Goal: Task Accomplishment & Management: Use online tool/utility

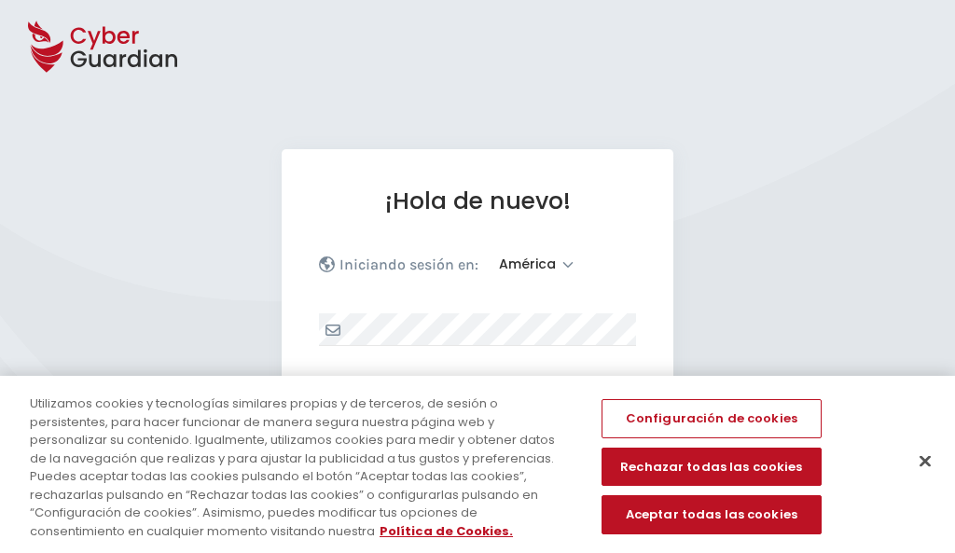
select select "América"
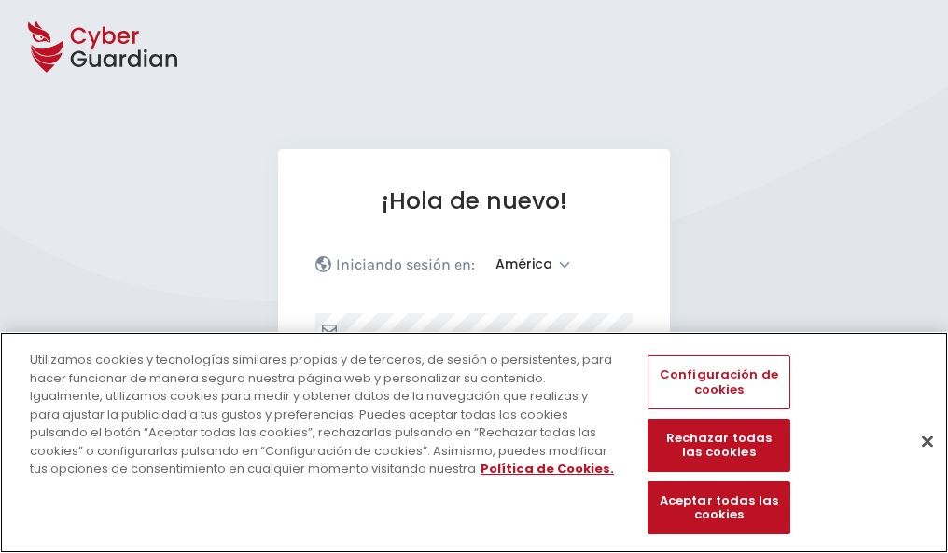
scroll to position [244, 0]
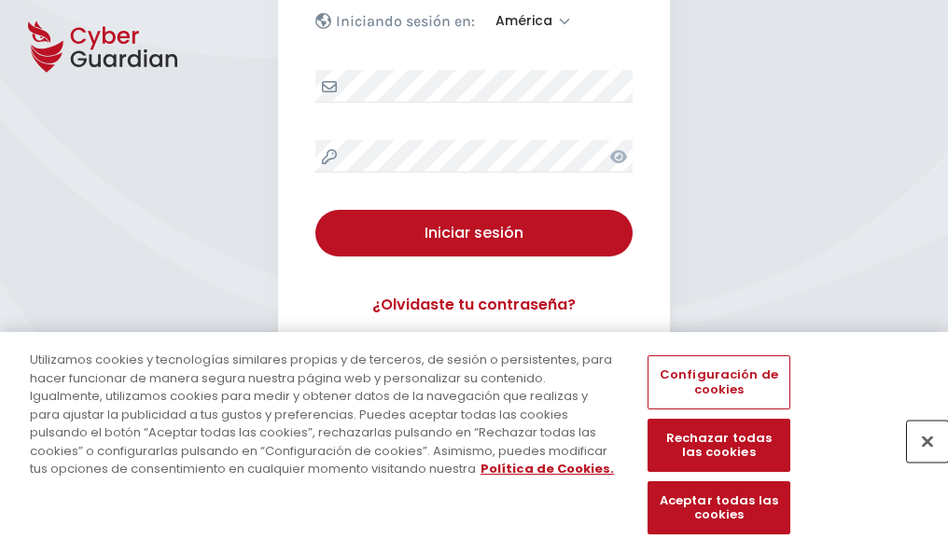
click at [918, 461] on button "Cerrar" at bounding box center [927, 441] width 41 height 41
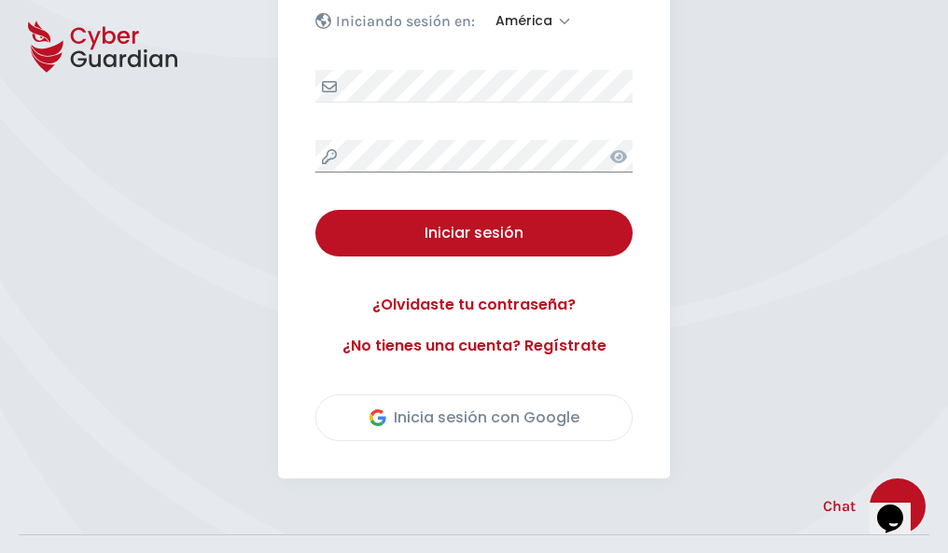
scroll to position [424, 0]
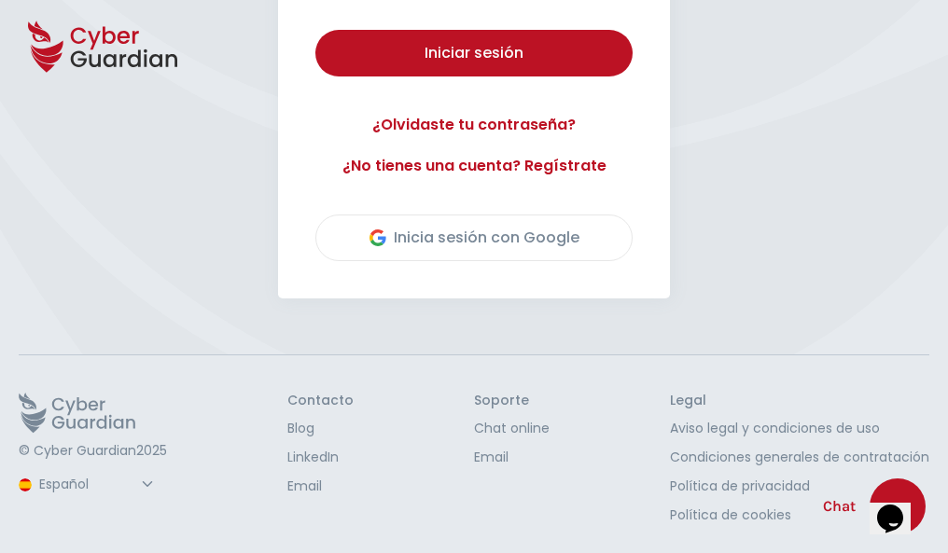
click at [315, 30] on button "Iniciar sesión" at bounding box center [473, 53] width 317 height 47
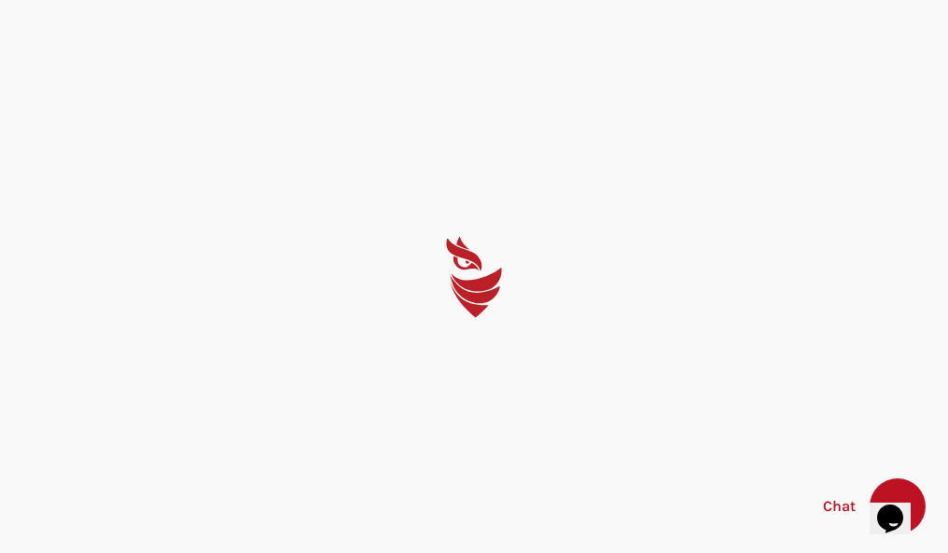
scroll to position [0, 0]
select select "Português (BR)"
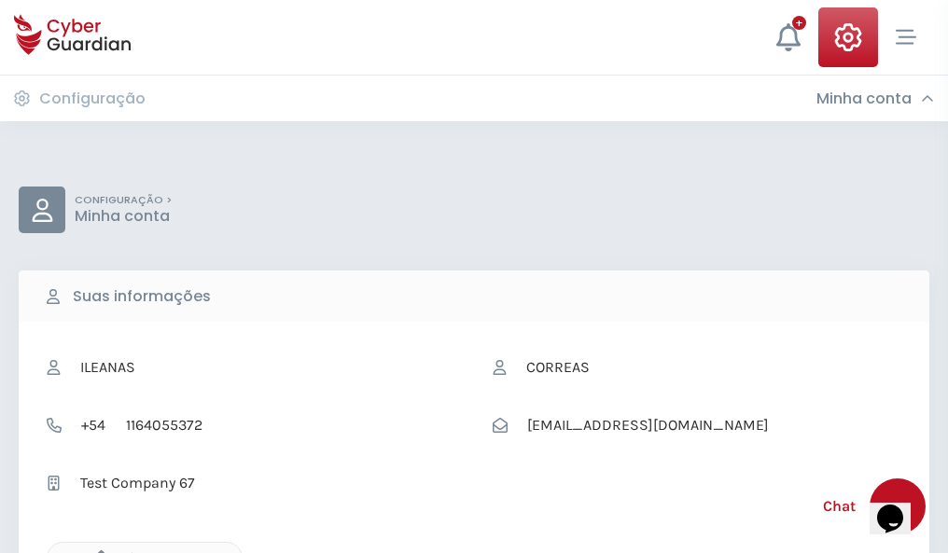
click at [96, 551] on icon "button" at bounding box center [97, 559] width 16 height 16
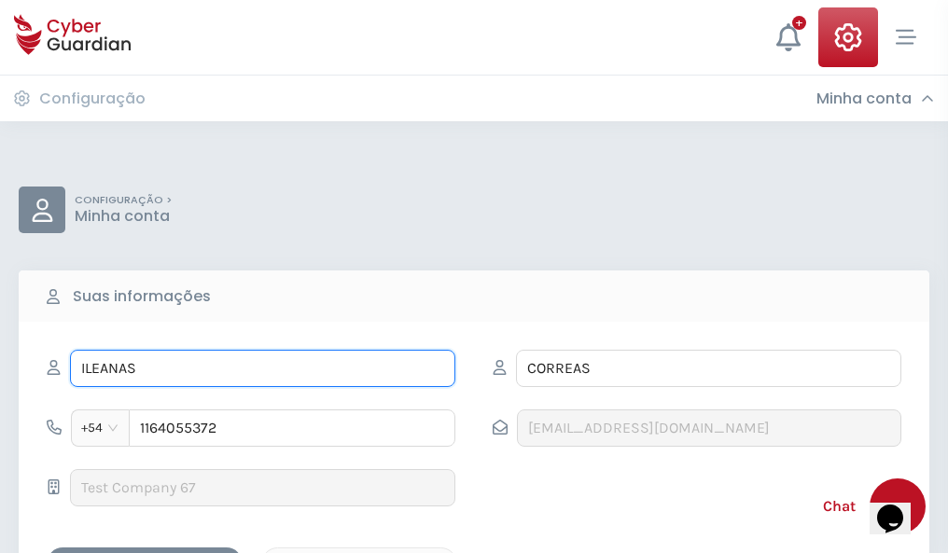
click at [262, 369] on input "ILEANAS" at bounding box center [262, 368] width 385 height 37
type input "I"
type input "Fabiola"
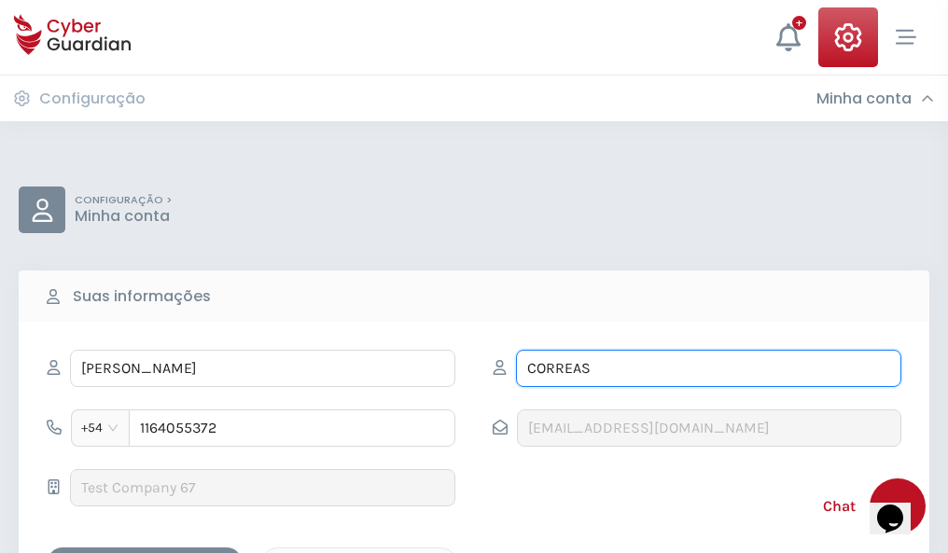
click at [708, 369] on input "CORREAS" at bounding box center [708, 368] width 385 height 37
type input "C"
type input "Blanch"
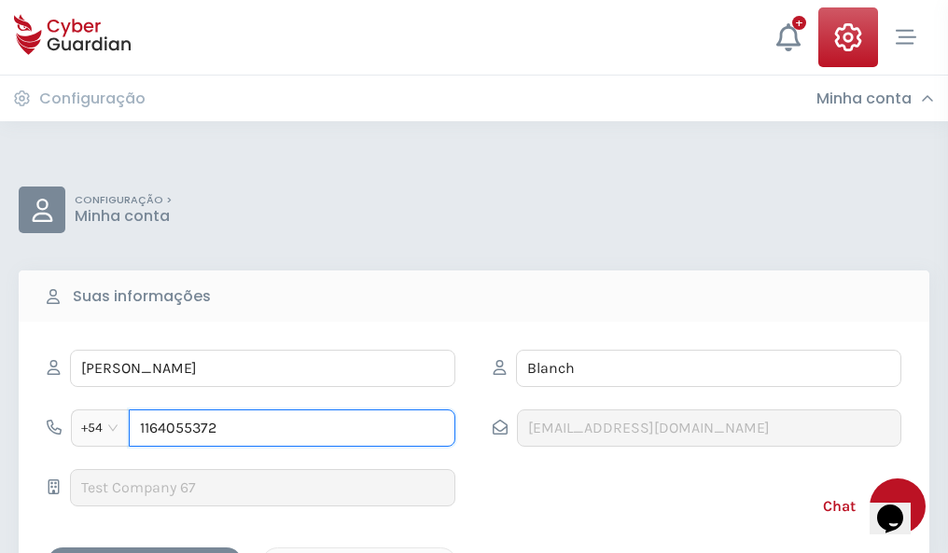
click at [292, 428] on input "1164055372" at bounding box center [292, 428] width 327 height 37
type input "1"
type input "4922697224"
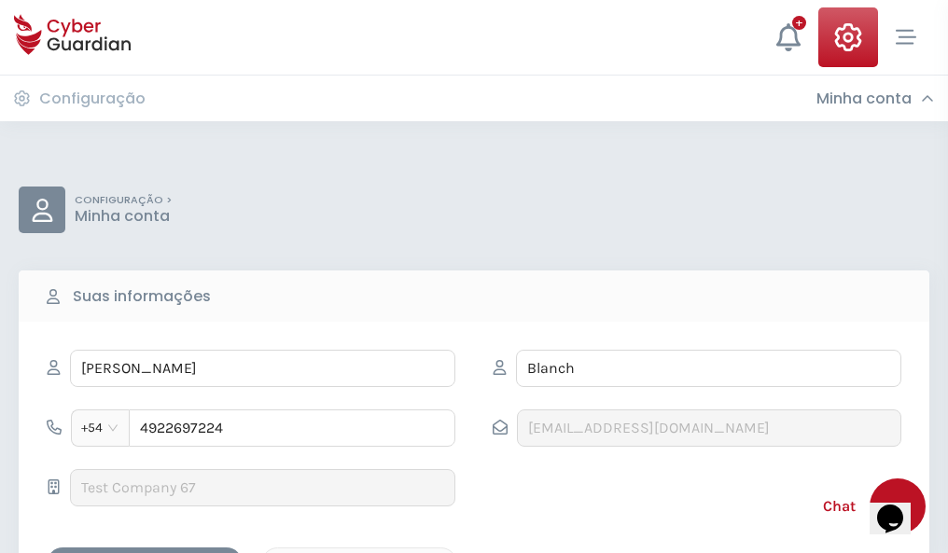
click at [359, 552] on div "Cancelar" at bounding box center [359, 563] width 166 height 23
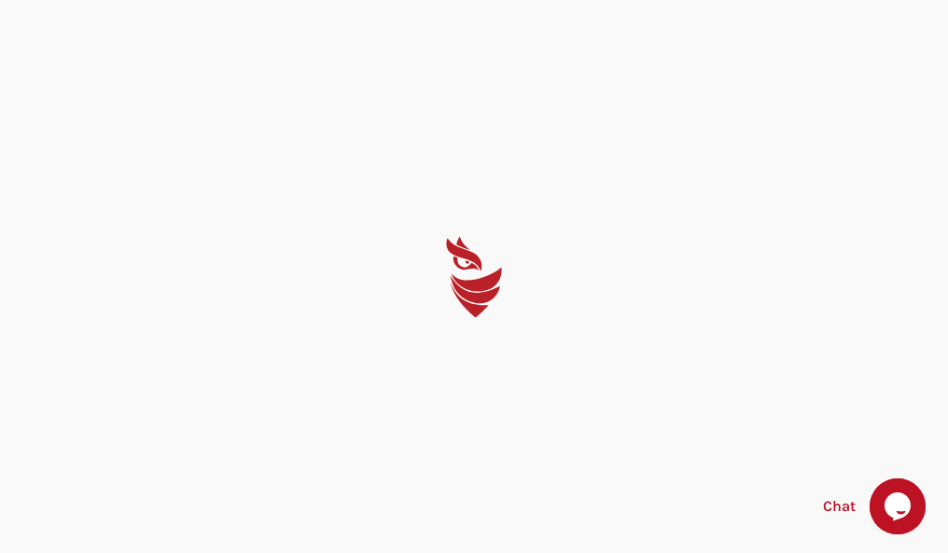
select select "Português (BR)"
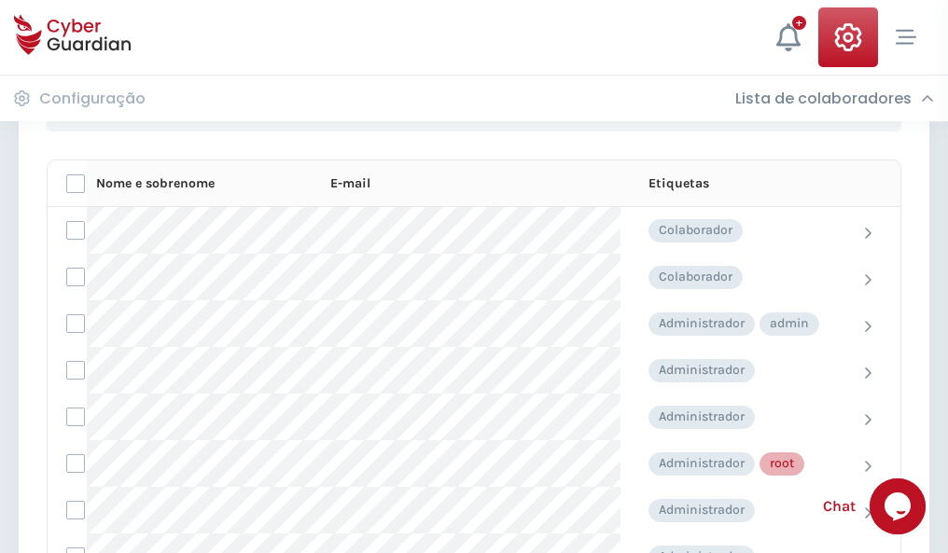
scroll to position [939, 0]
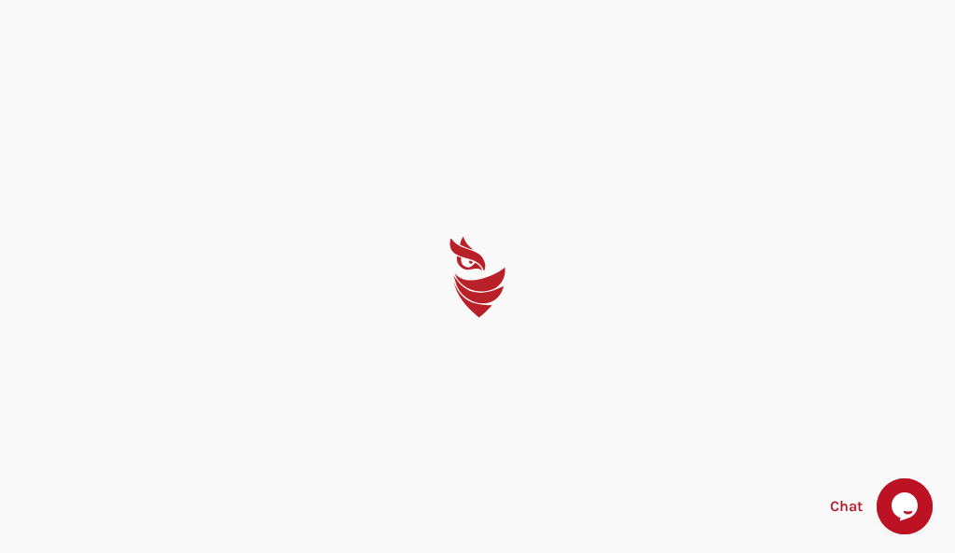
select select "Português (BR)"
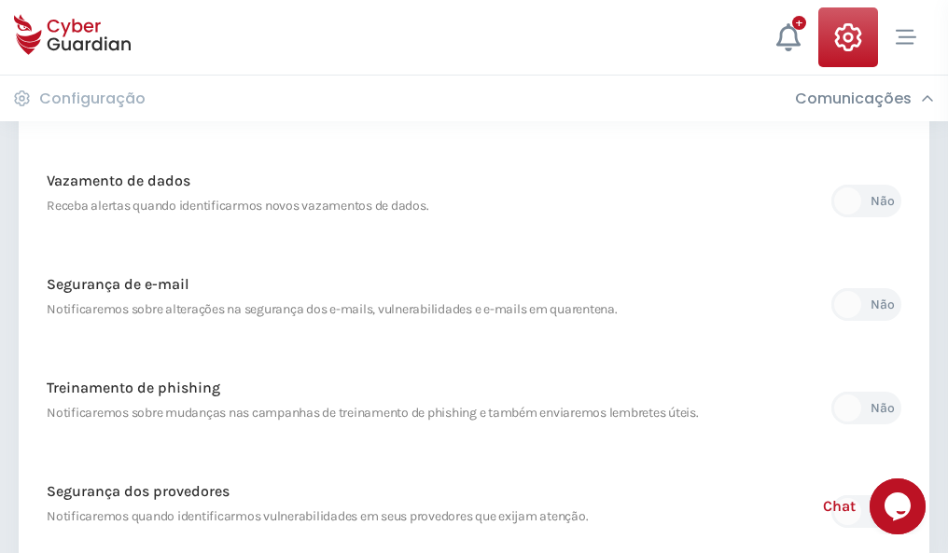
scroll to position [983, 0]
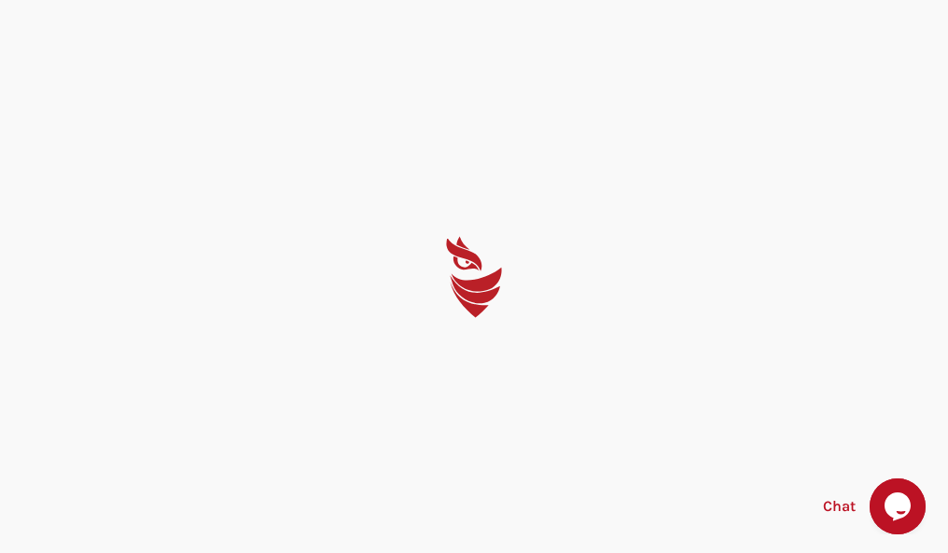
select select "Português (BR)"
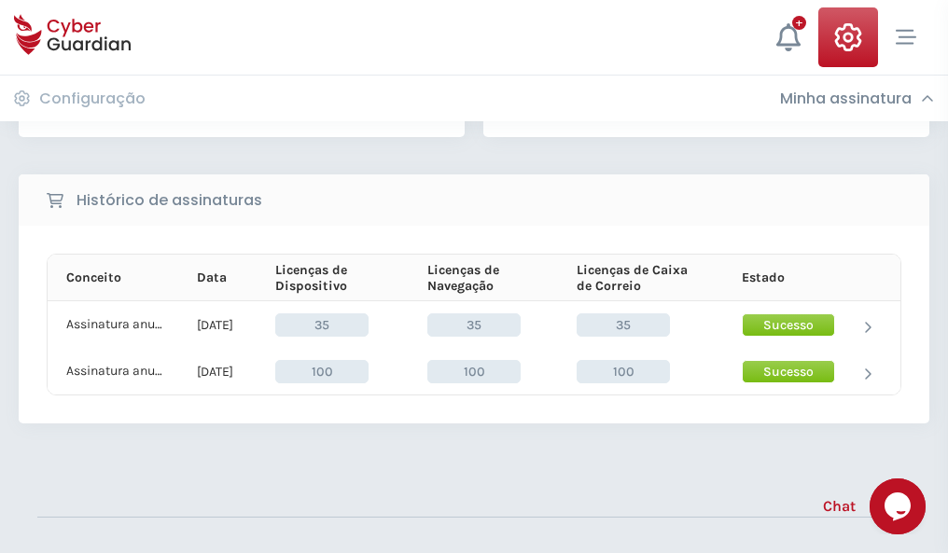
scroll to position [520, 0]
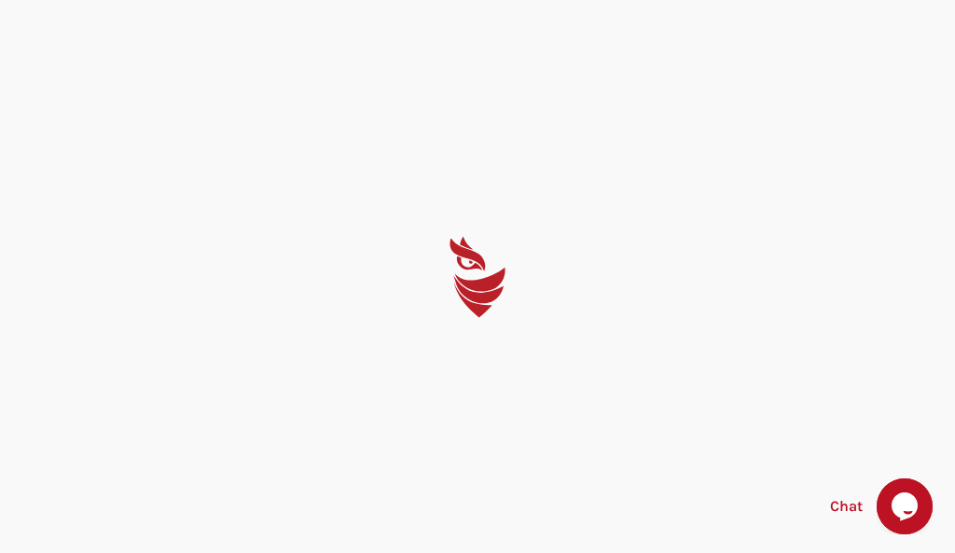
select select "Português (BR)"
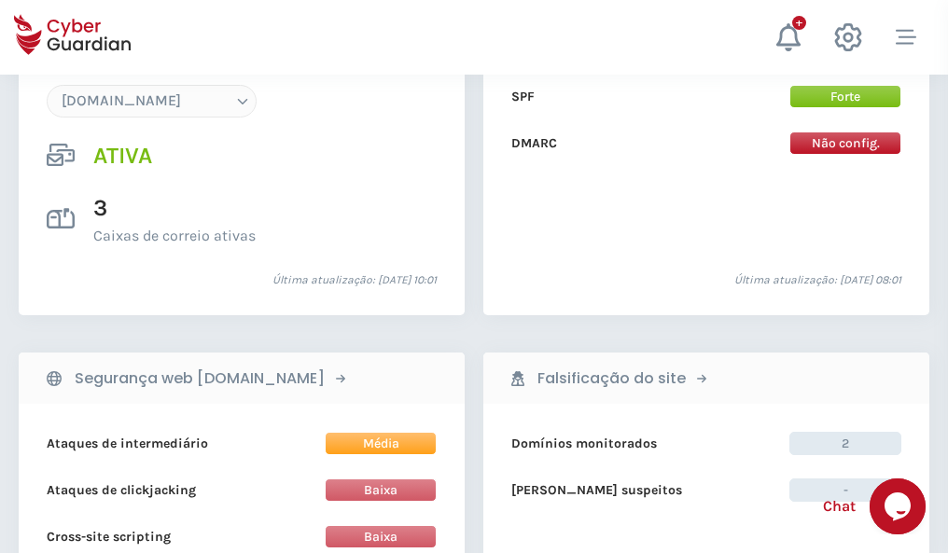
scroll to position [1987, 0]
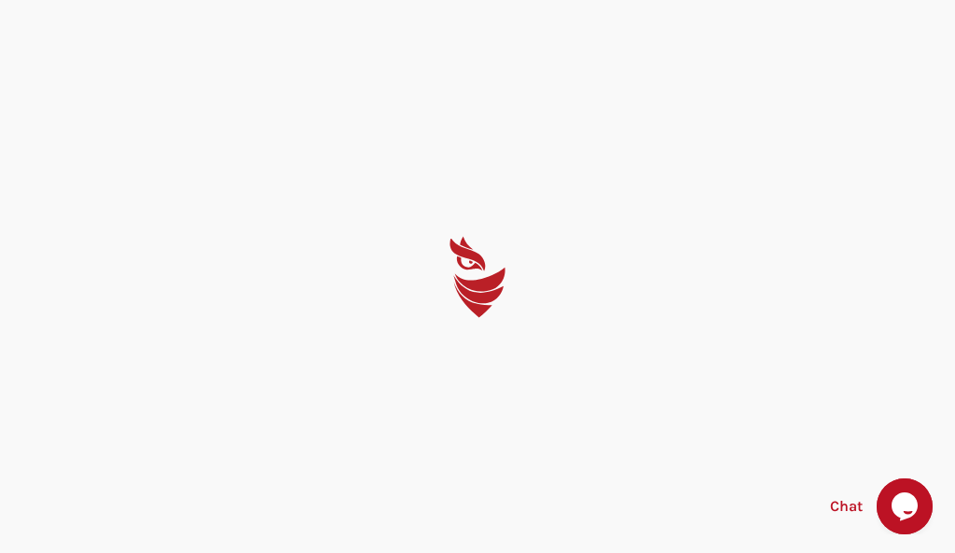
select select "Português (BR)"
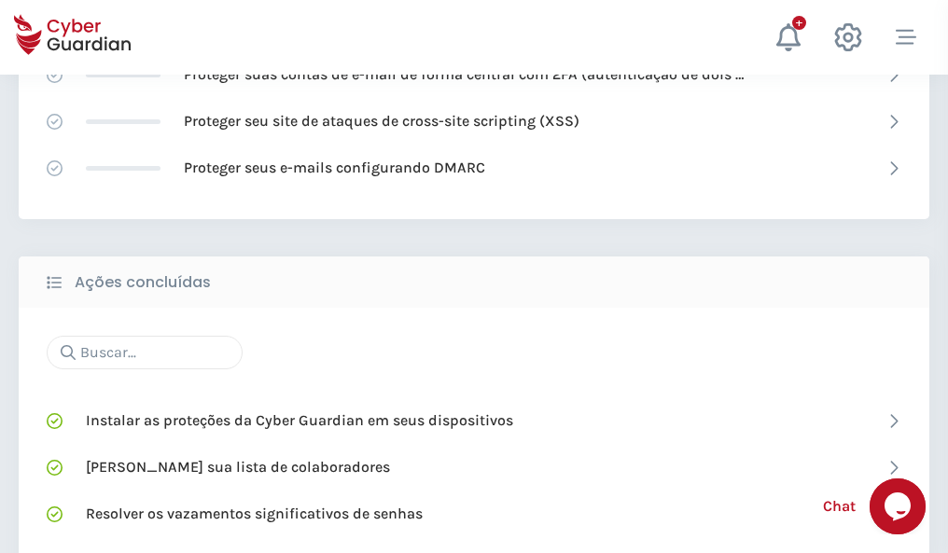
scroll to position [1243, 0]
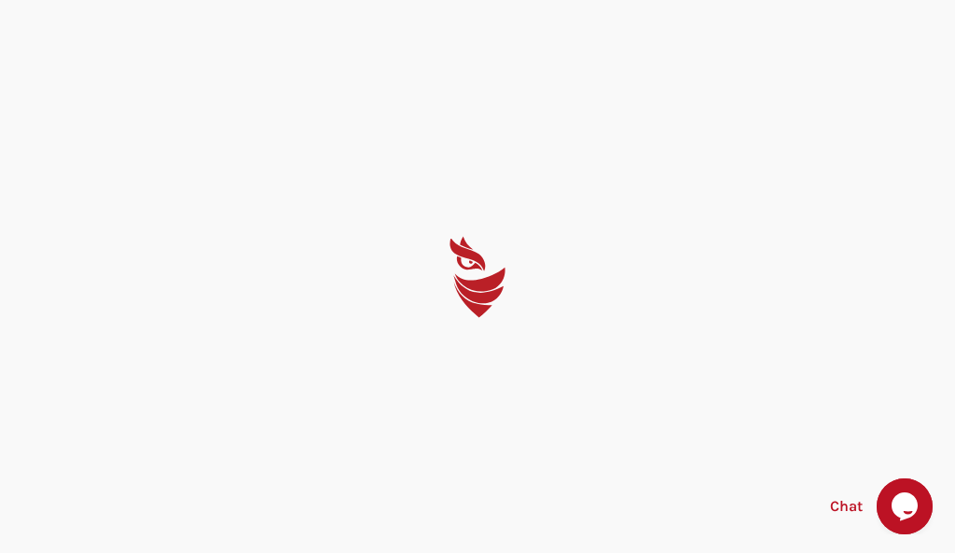
select select "Português (BR)"
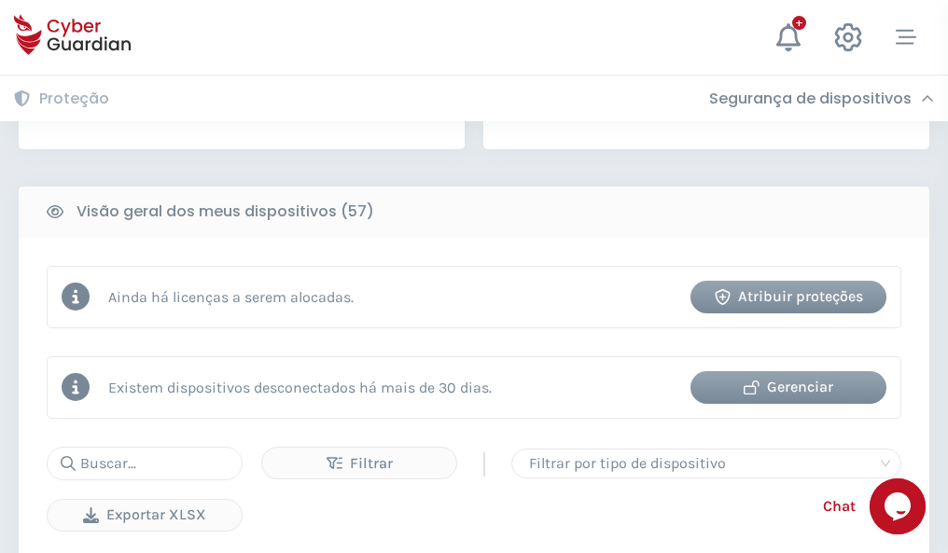
scroll to position [1831, 0]
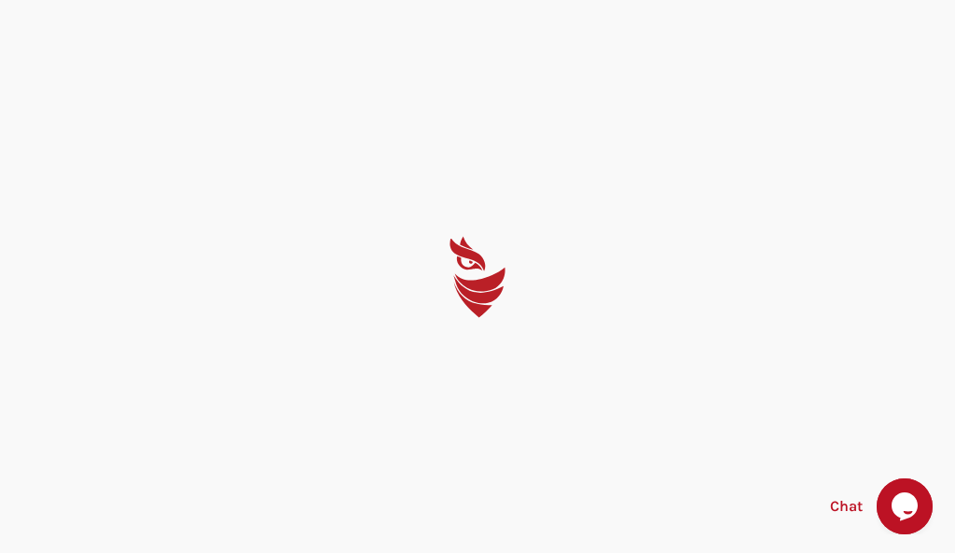
select select "Português (BR)"
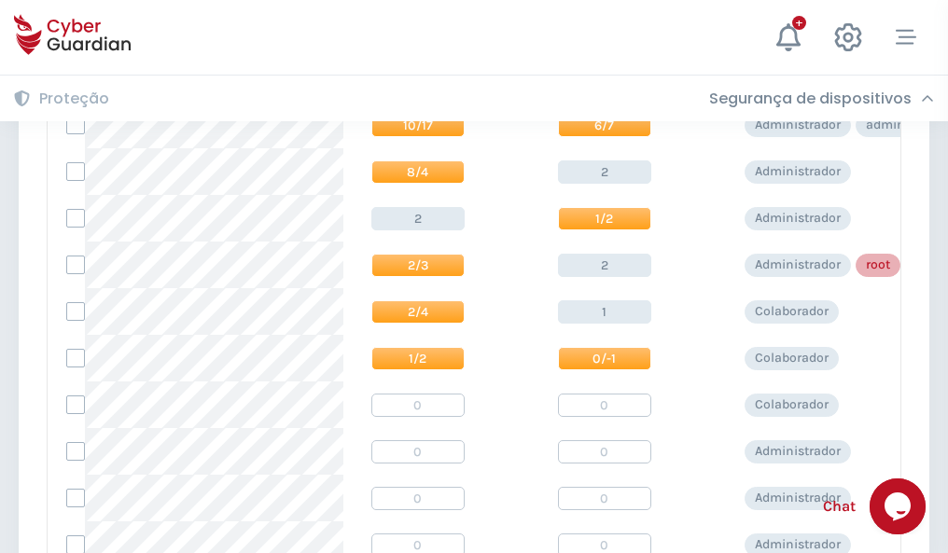
scroll to position [941, 0]
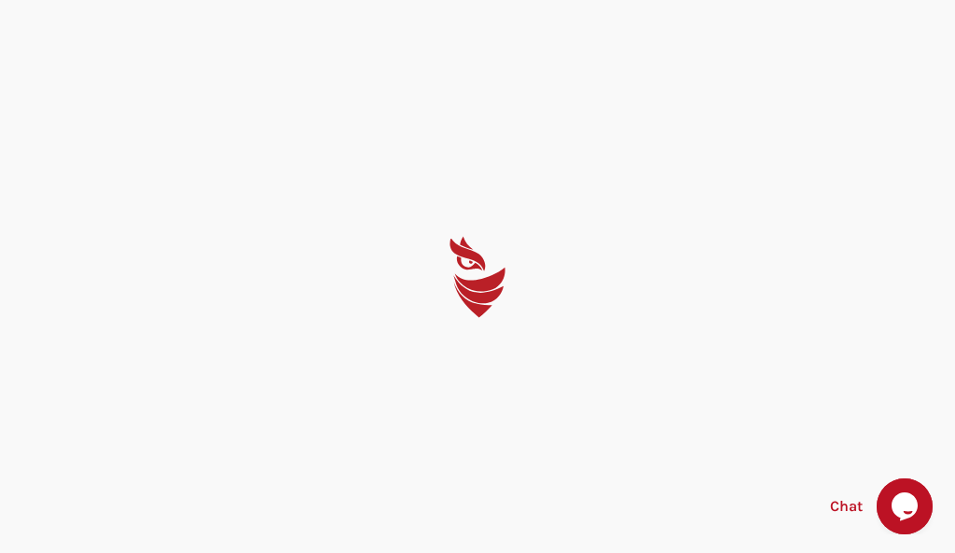
select select "Português (BR)"
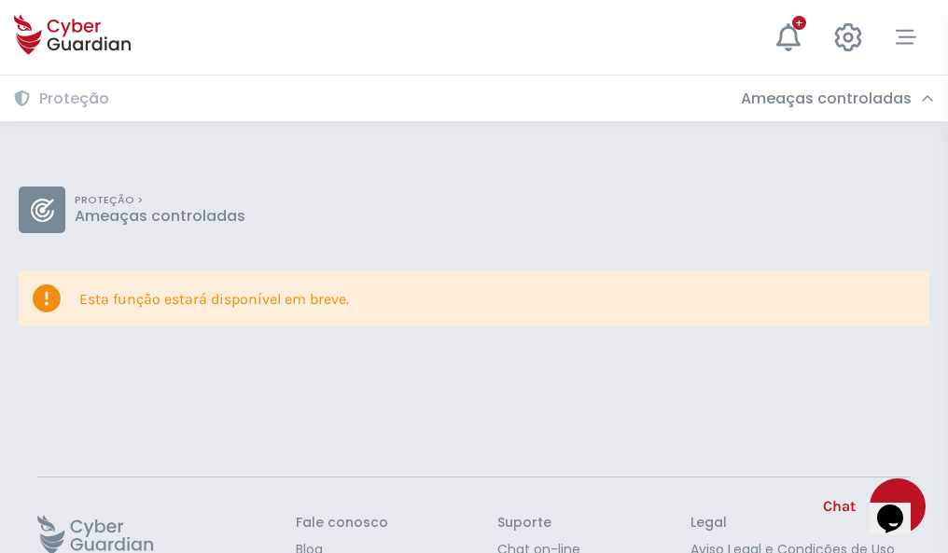
scroll to position [121, 0]
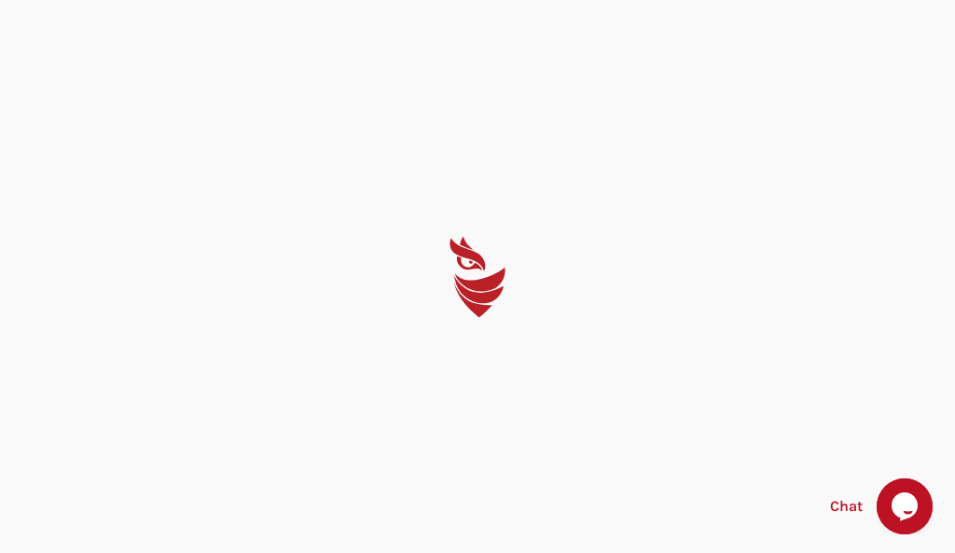
select select "Português (BR)"
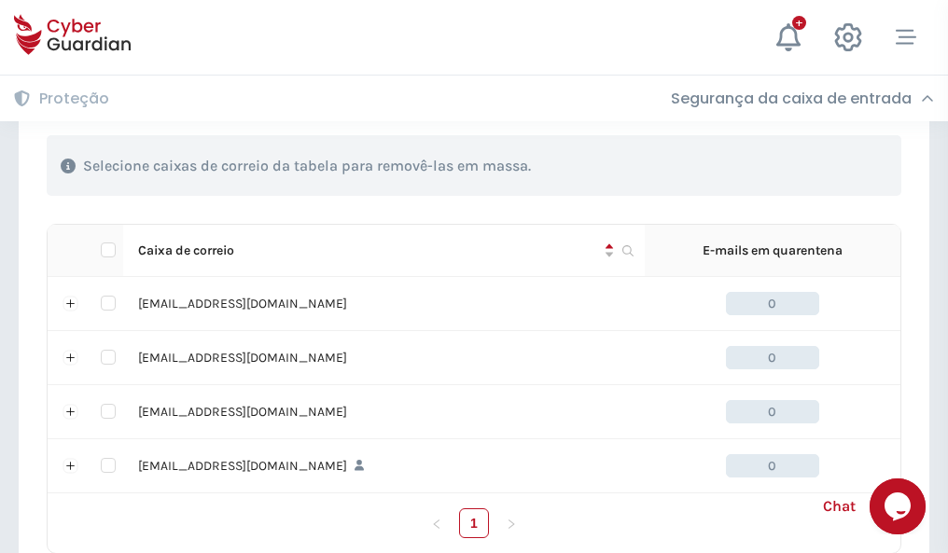
scroll to position [919, 0]
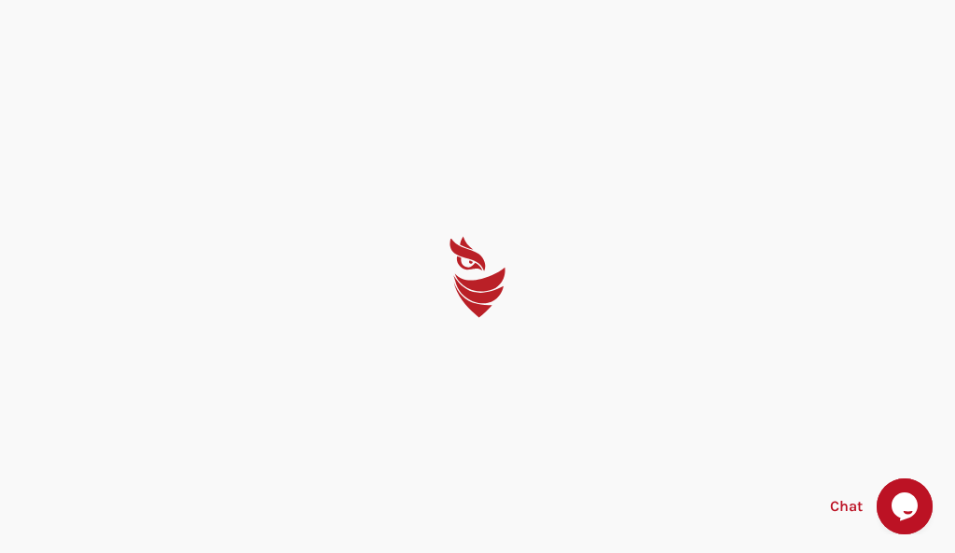
select select "Português (BR)"
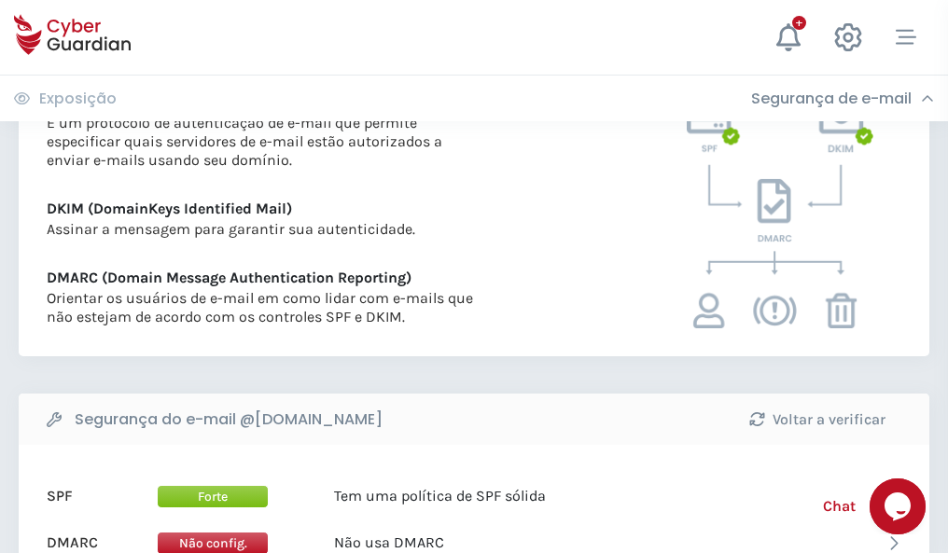
scroll to position [1007, 0]
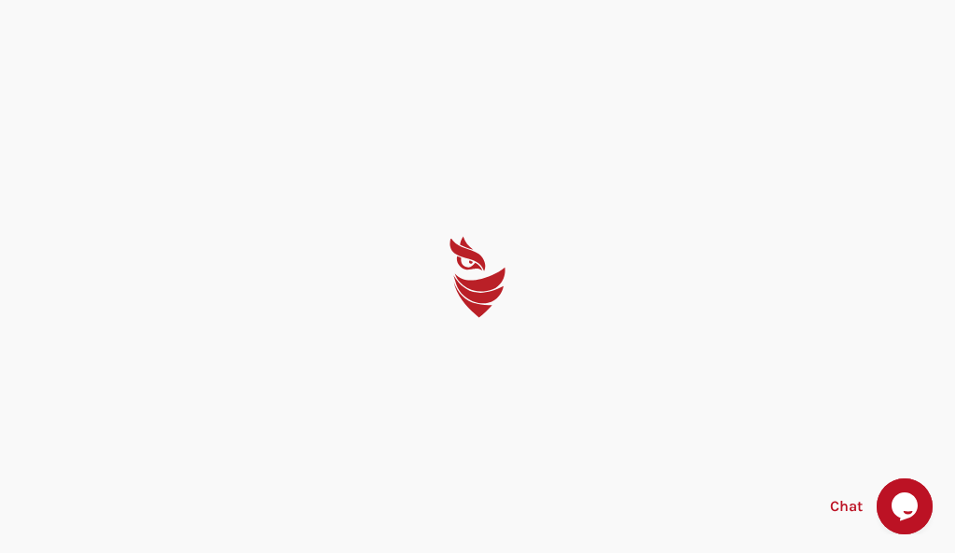
select select "Português (BR)"
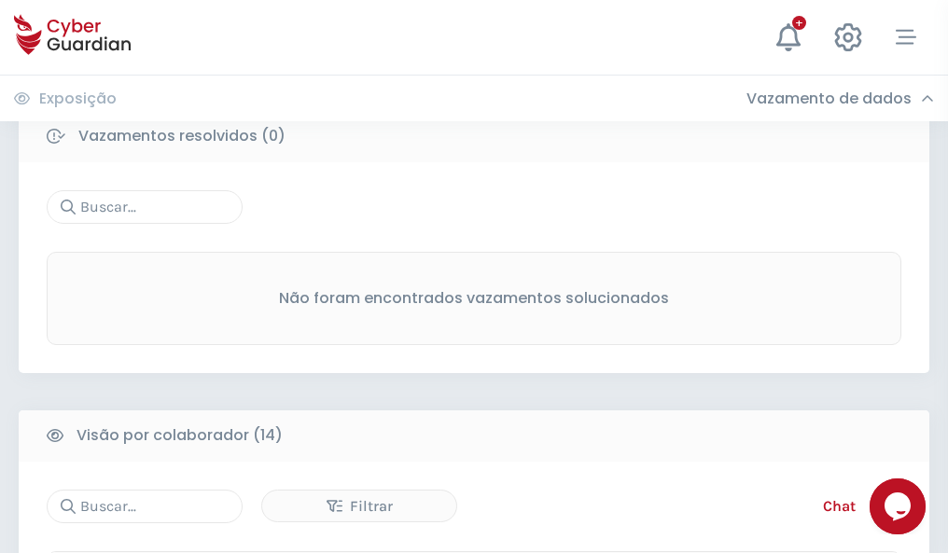
scroll to position [1685, 0]
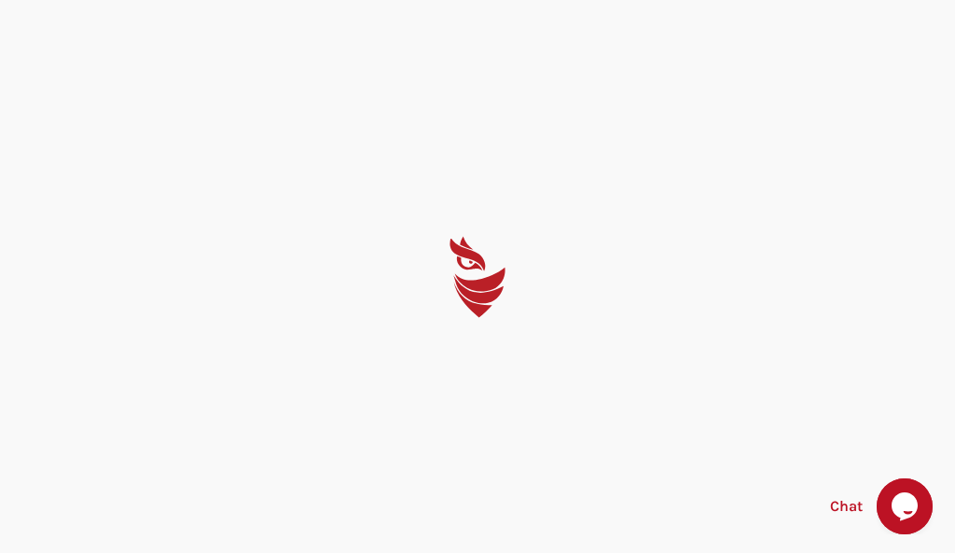
select select "Português (BR)"
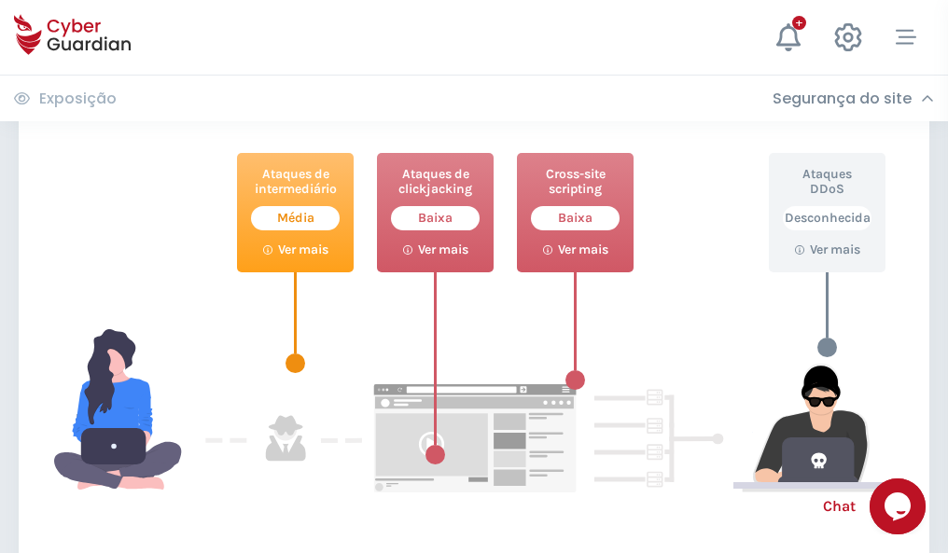
scroll to position [1016, 0]
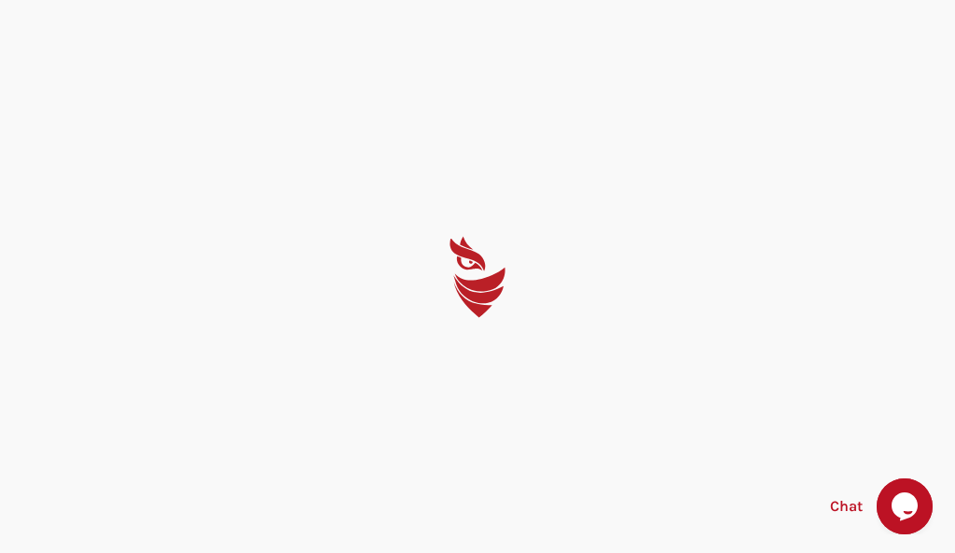
select select "Português (BR)"
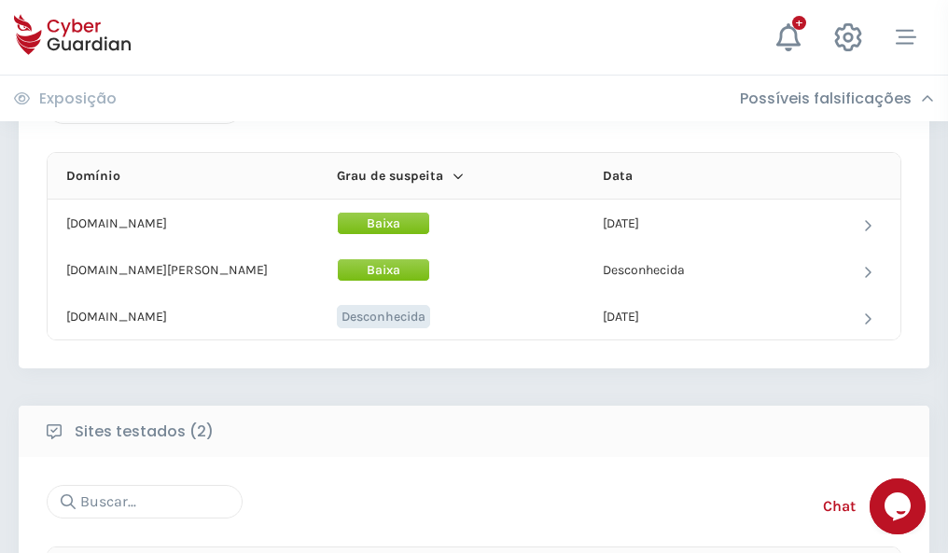
scroll to position [1120, 0]
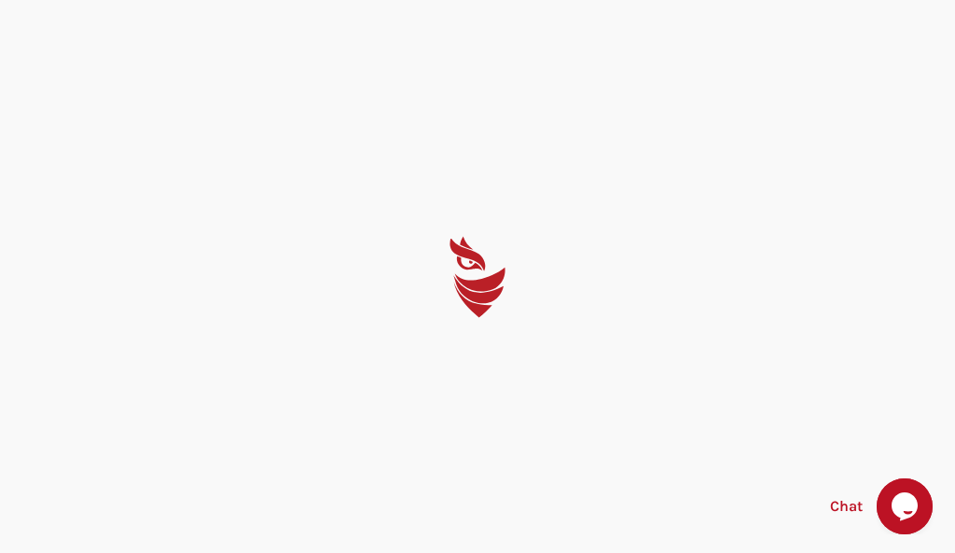
select select "Português (BR)"
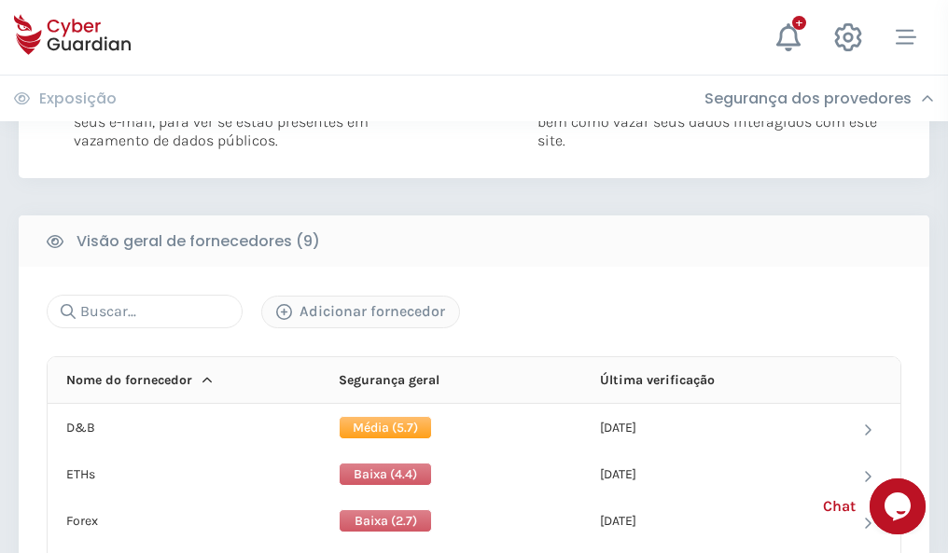
scroll to position [1324, 0]
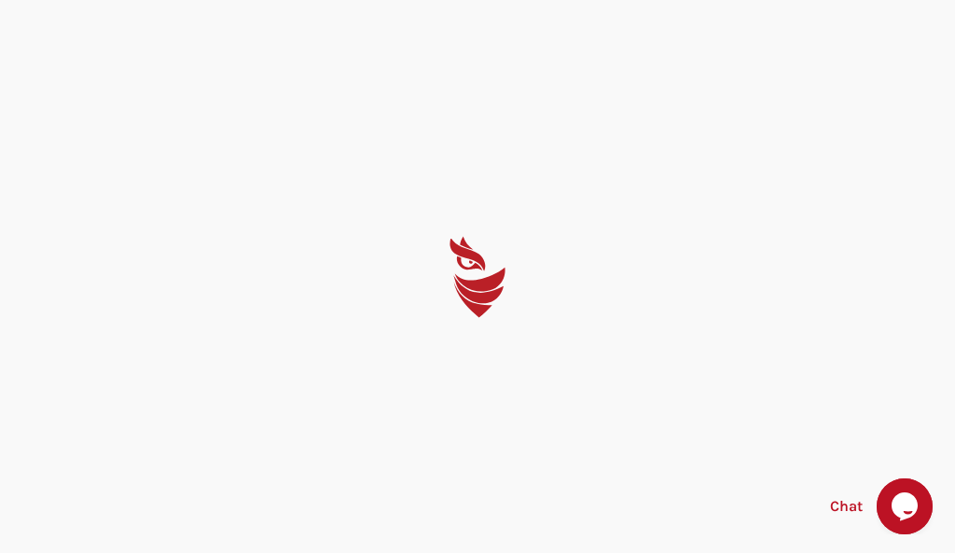
select select "Português (BR)"
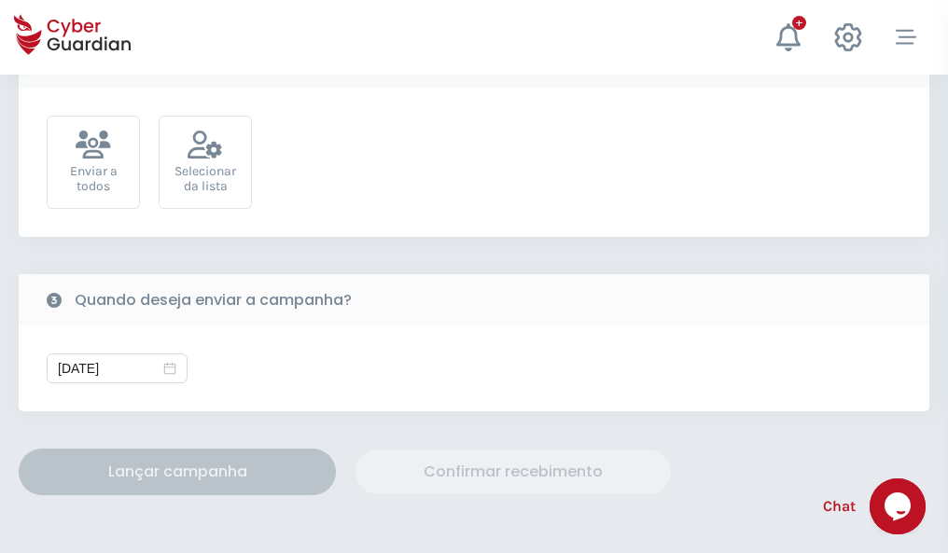
scroll to position [683, 0]
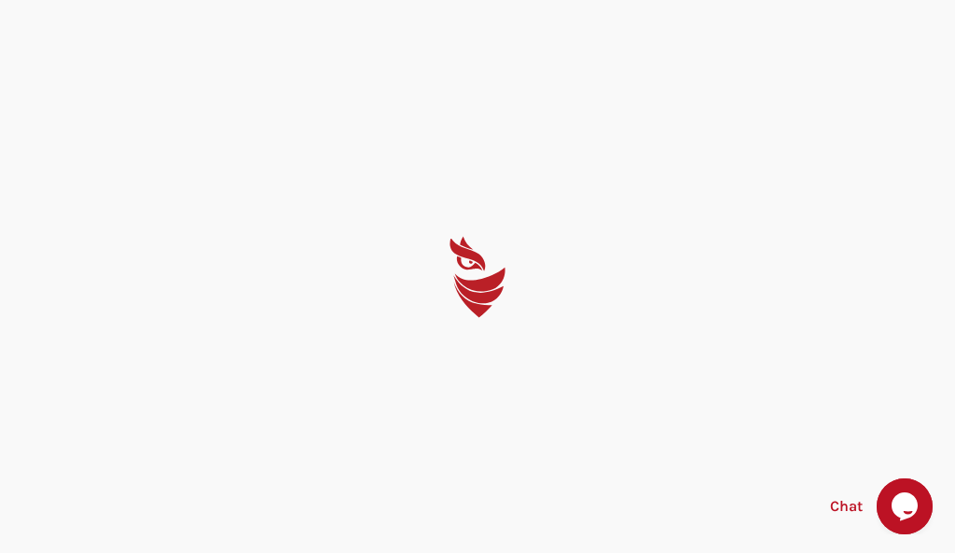
select select "Português (BR)"
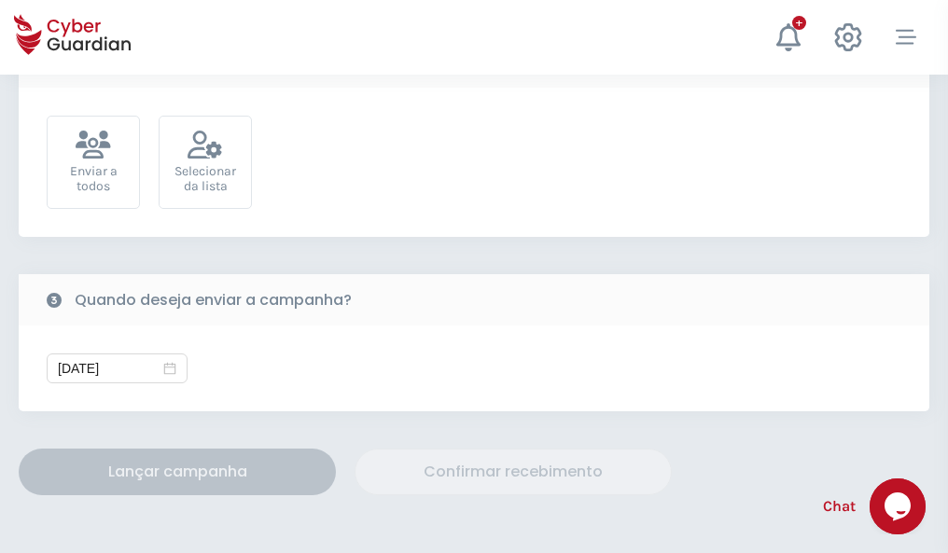
scroll to position [683, 0]
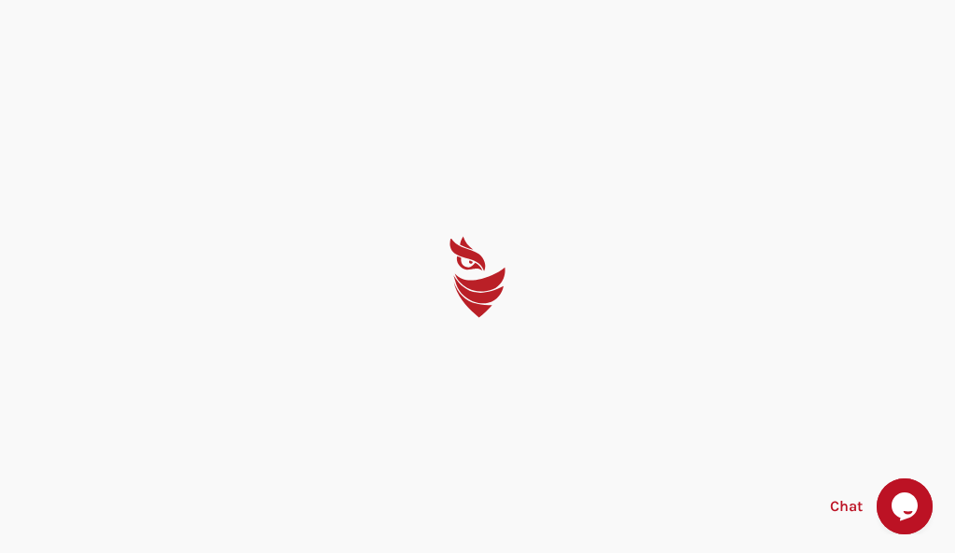
select select "Português (BR)"
